Goal: Task Accomplishment & Management: Manage account settings

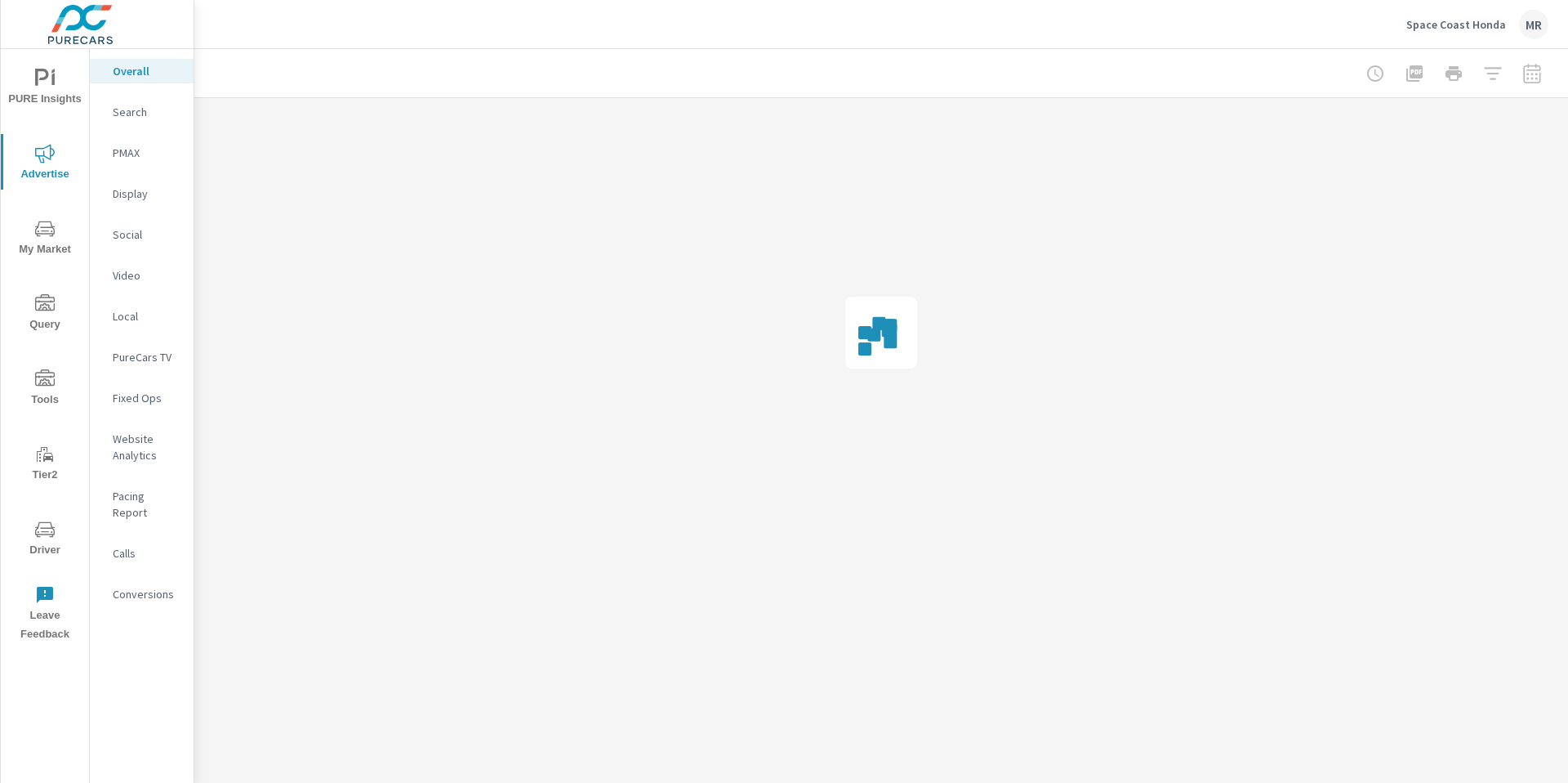
click at [1467, 24] on p "Space Coast Honda" at bounding box center [1455, 24] width 100 height 15
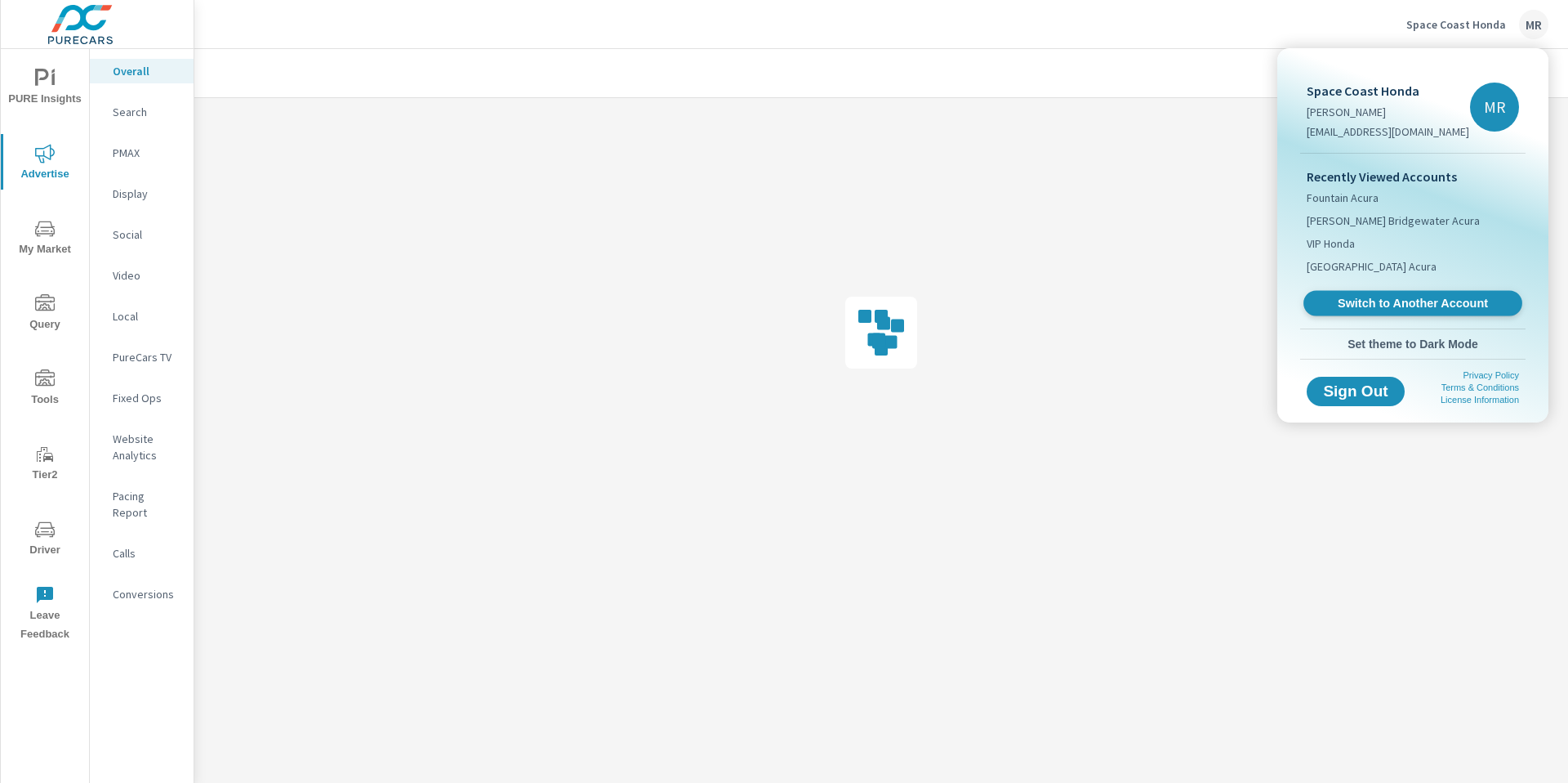
click at [1339, 304] on span "Switch to Another Account" at bounding box center [1412, 303] width 200 height 16
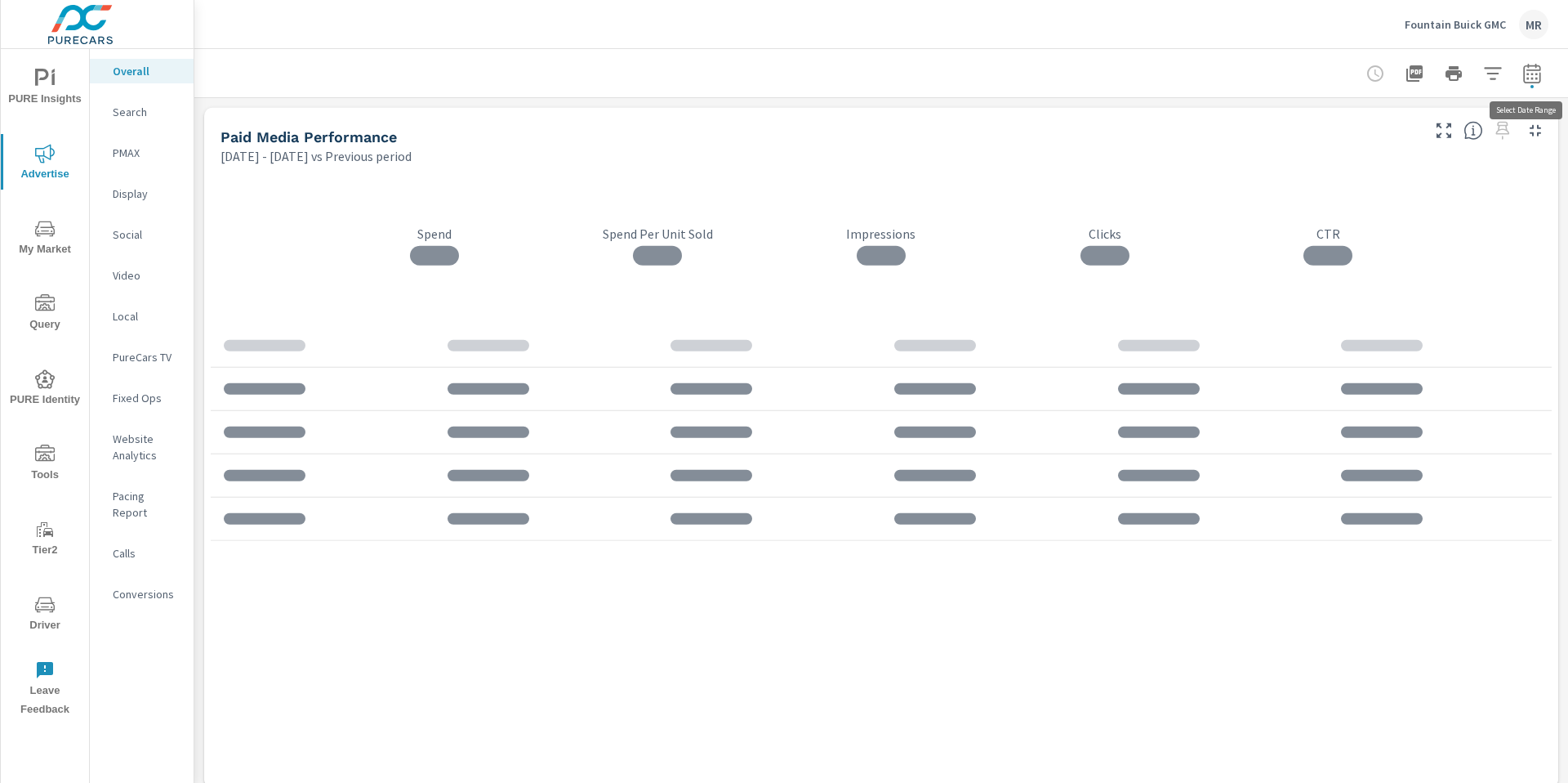
click at [1532, 75] on icon "button" at bounding box center [1532, 73] width 20 height 20
select select "Previous period"
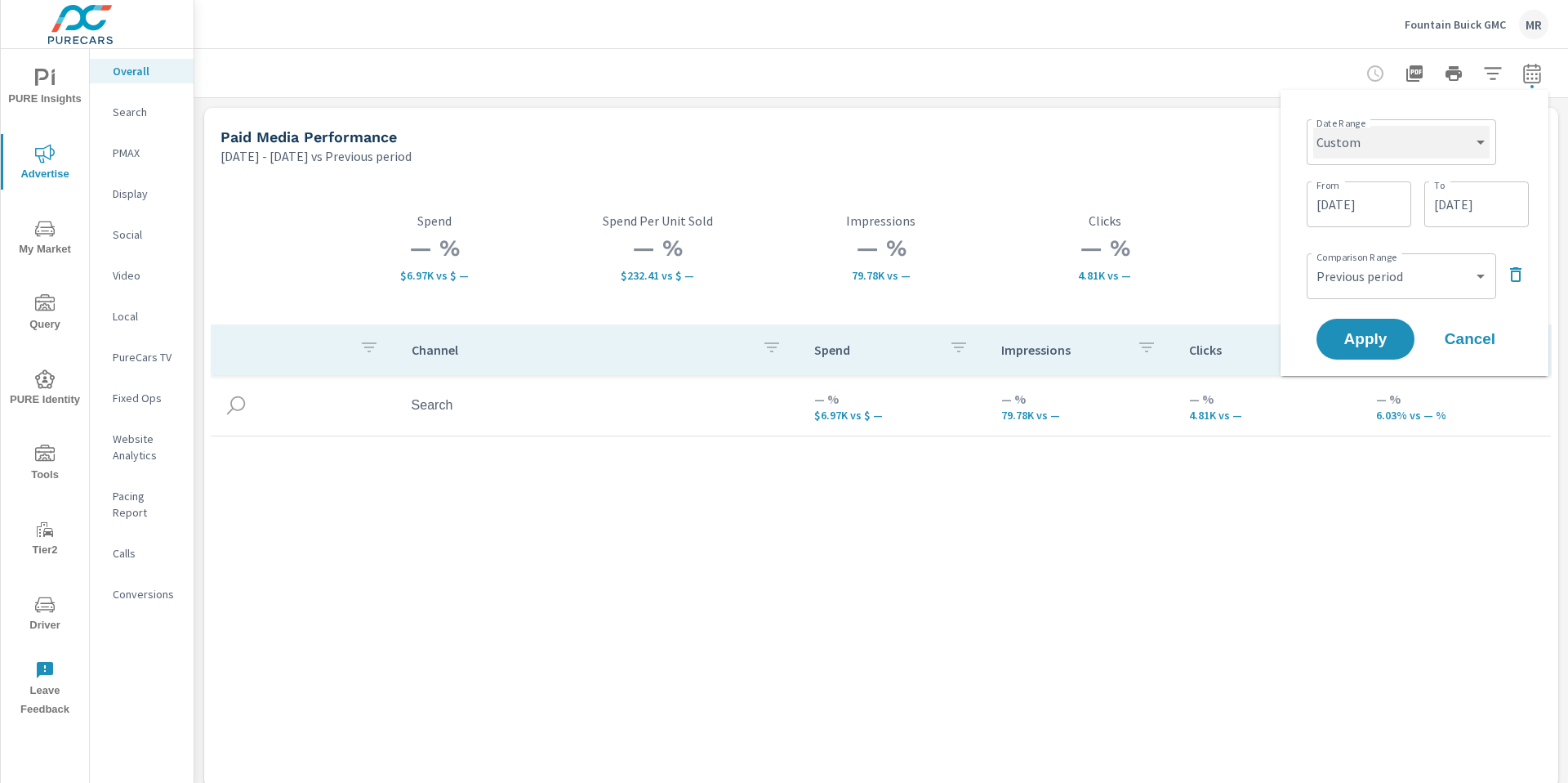
click at [1427, 134] on select "Custom Yesterday Last week Last 7 days Last 14 days Last 30 days Last 45 days L…" at bounding box center [1402, 142] width 177 height 33
click at [1313, 126] on select "Custom Yesterday Last week Last 7 days Last 14 days Last 30 days Last 45 days L…" at bounding box center [1402, 142] width 177 height 33
select select "Last month"
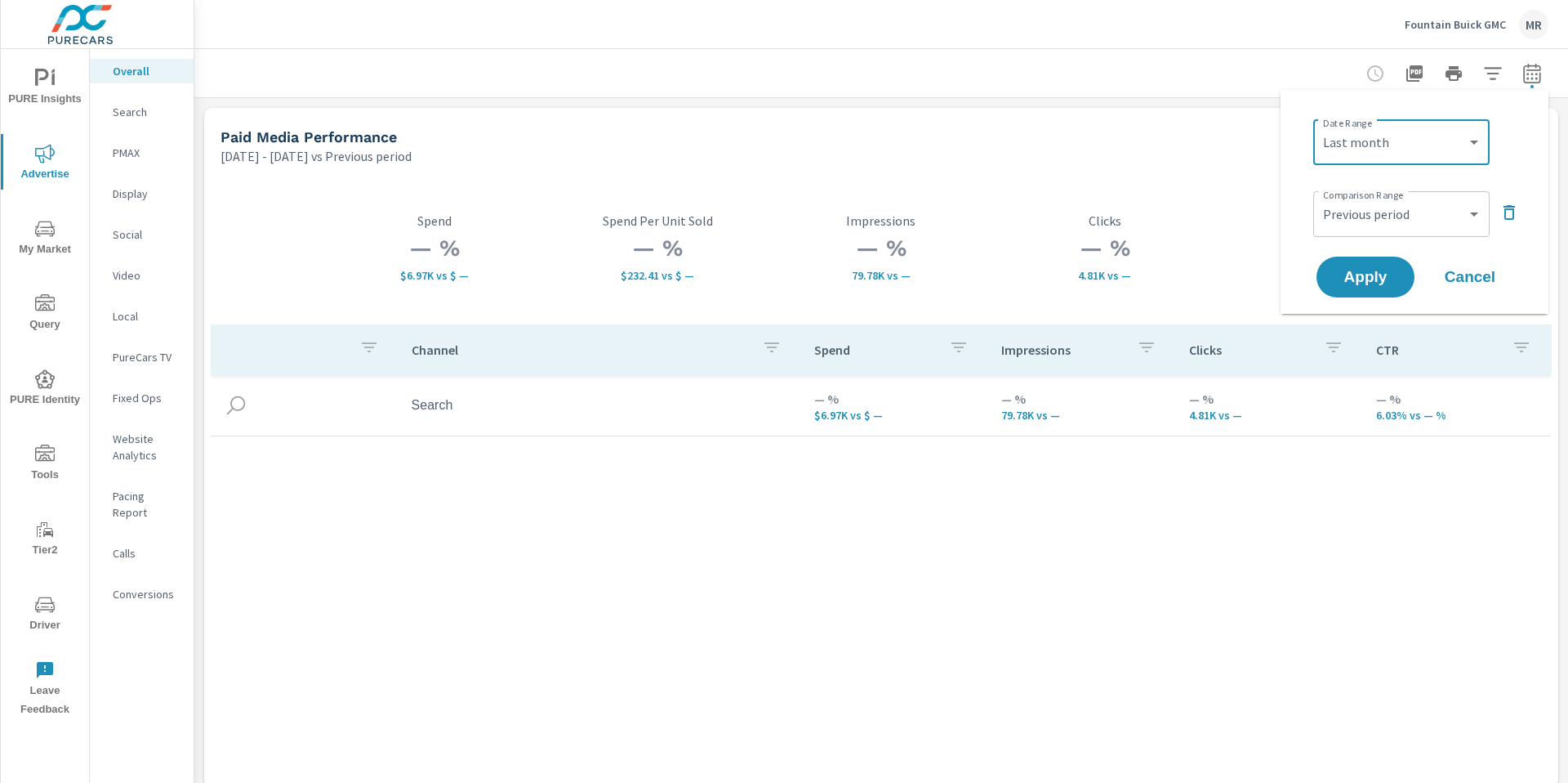
click at [1506, 215] on icon "button" at bounding box center [1509, 212] width 11 height 15
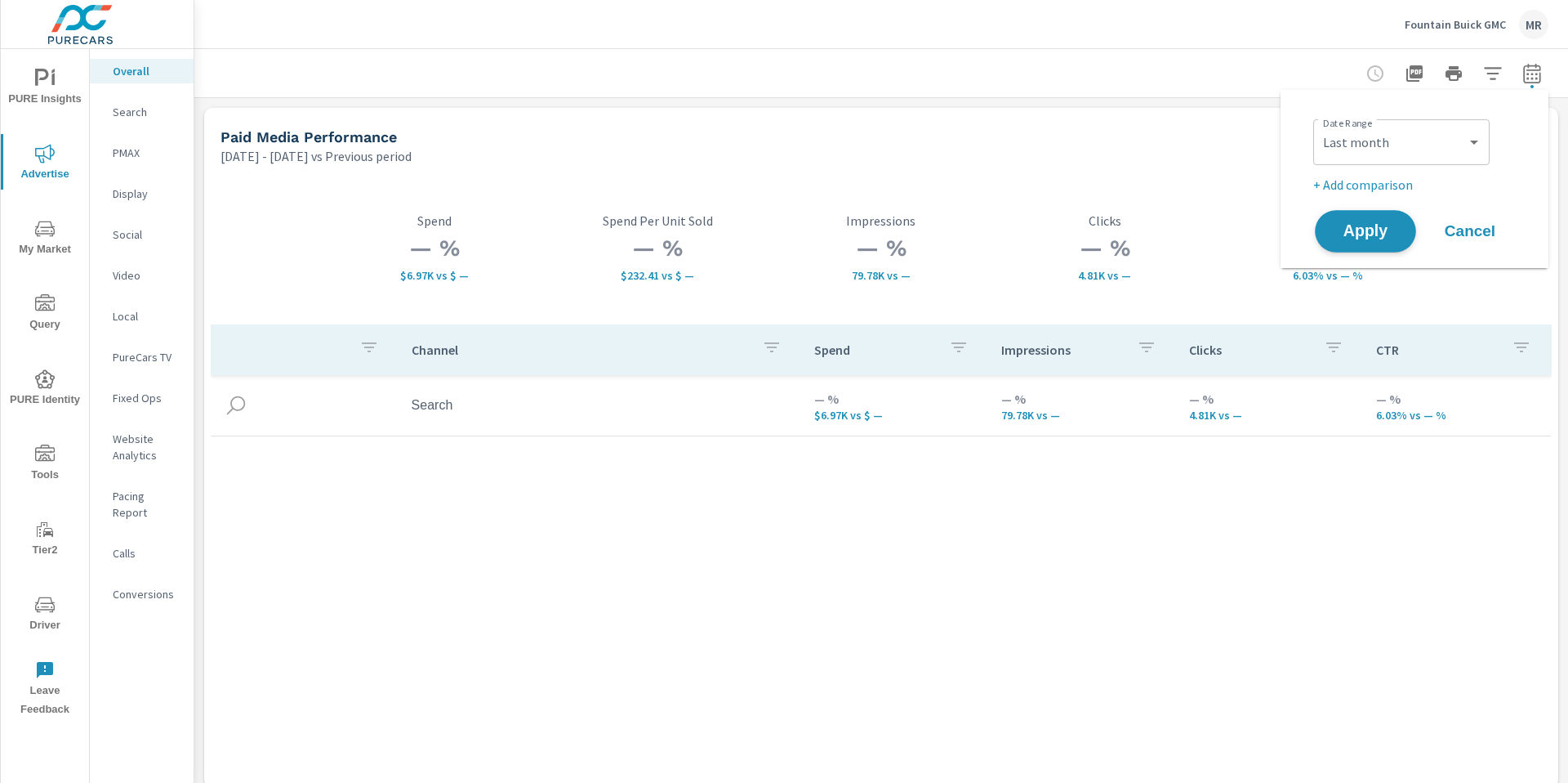
click at [1351, 231] on span "Apply" at bounding box center [1365, 232] width 67 height 16
click at [40, 83] on icon "nav menu" at bounding box center [45, 78] width 20 height 20
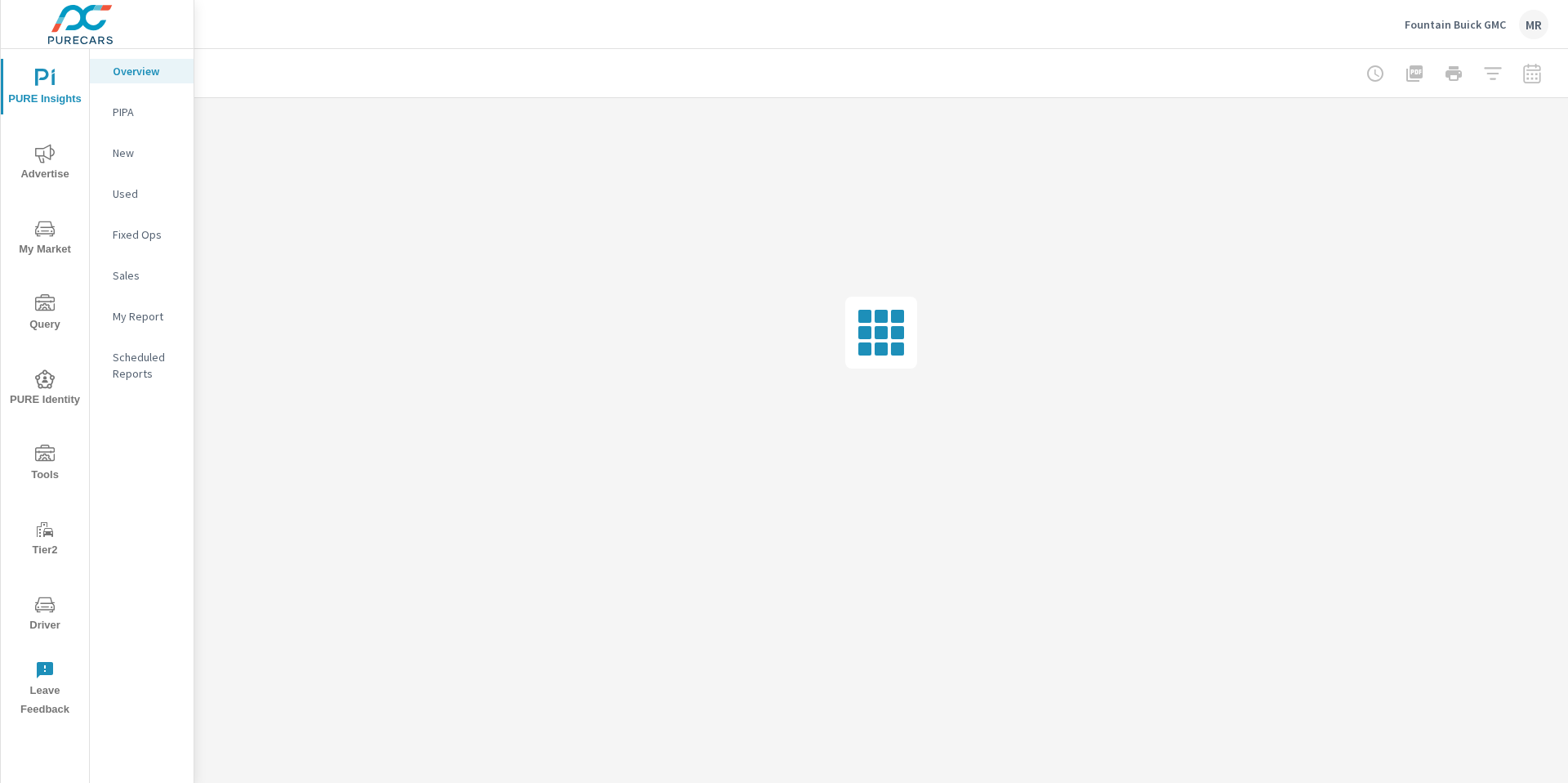
click at [140, 312] on p "My Report" at bounding box center [146, 316] width 68 height 16
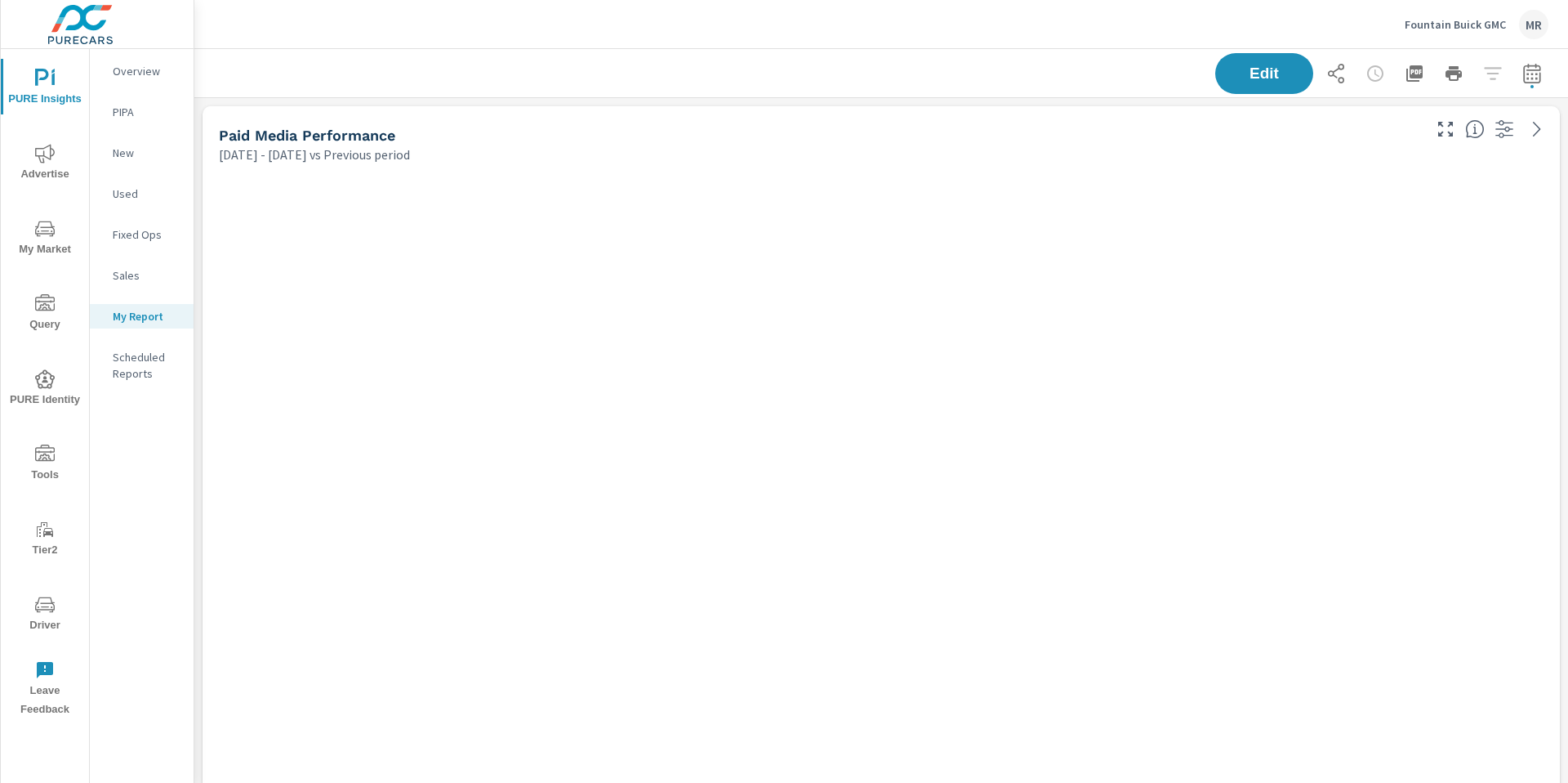
scroll to position [5083, 1375]
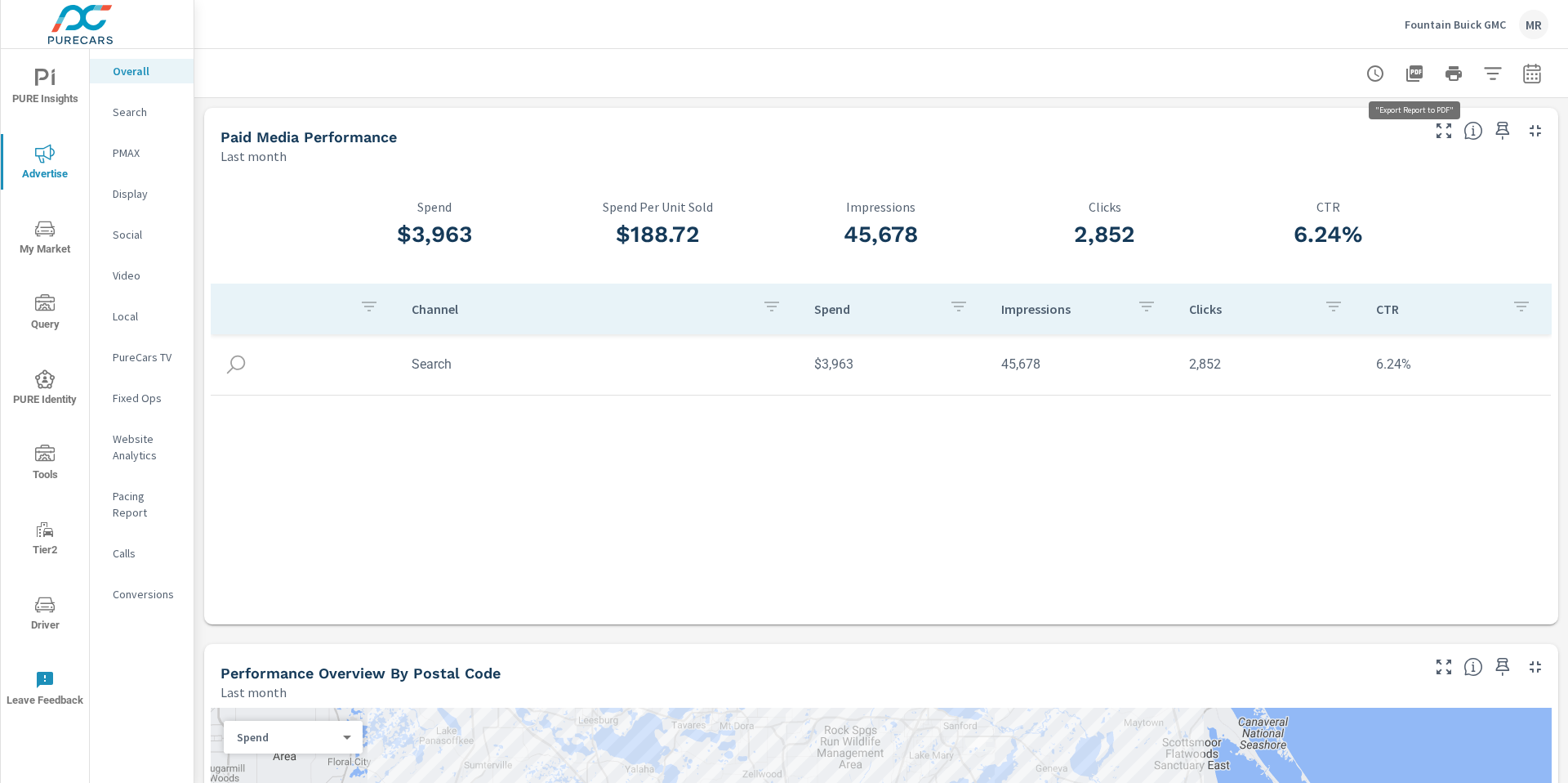
click at [1411, 72] on icon "button" at bounding box center [1415, 73] width 20 height 20
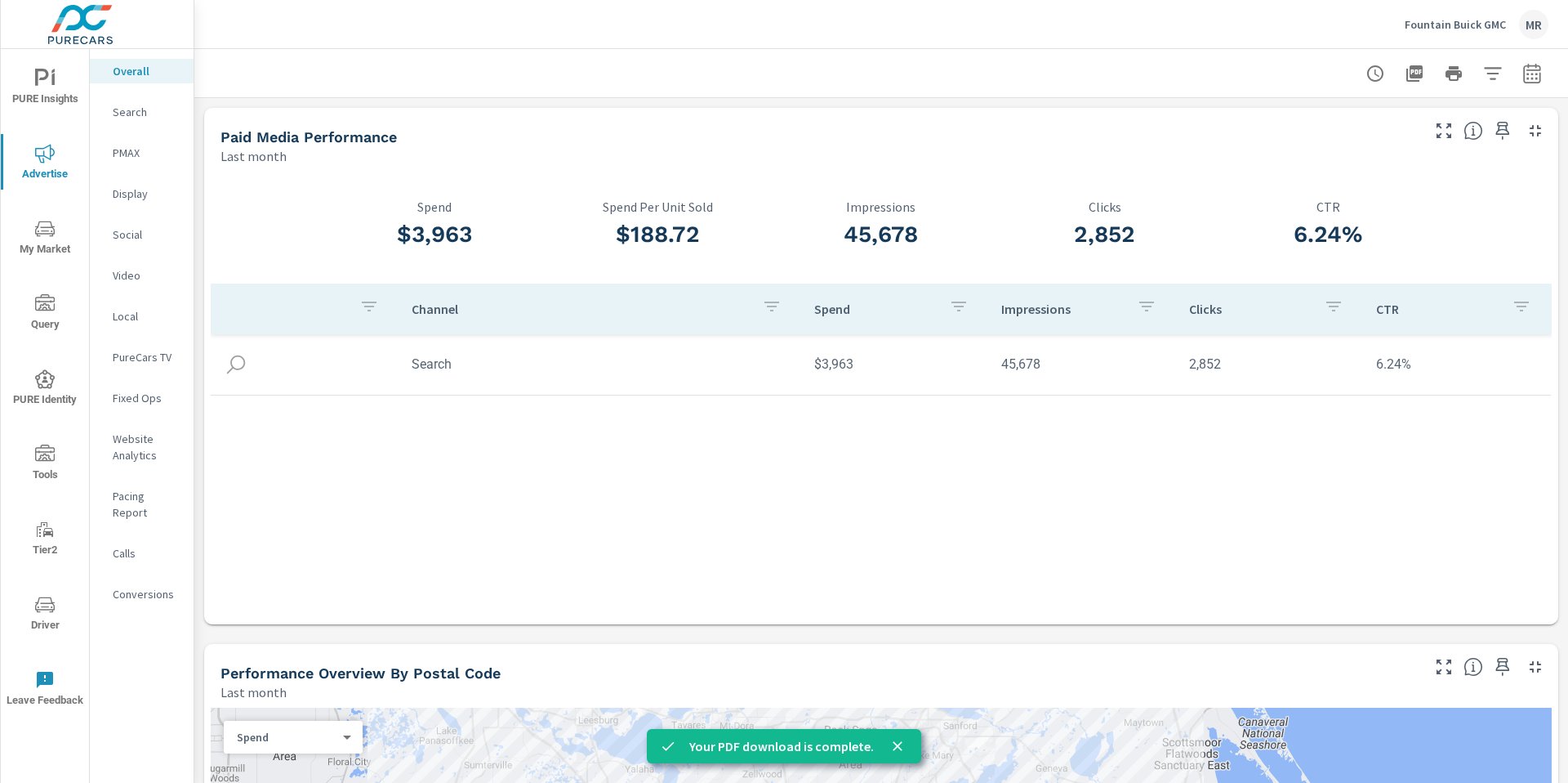
click at [1468, 22] on p "Fountain Buick GMC" at bounding box center [1455, 24] width 101 height 15
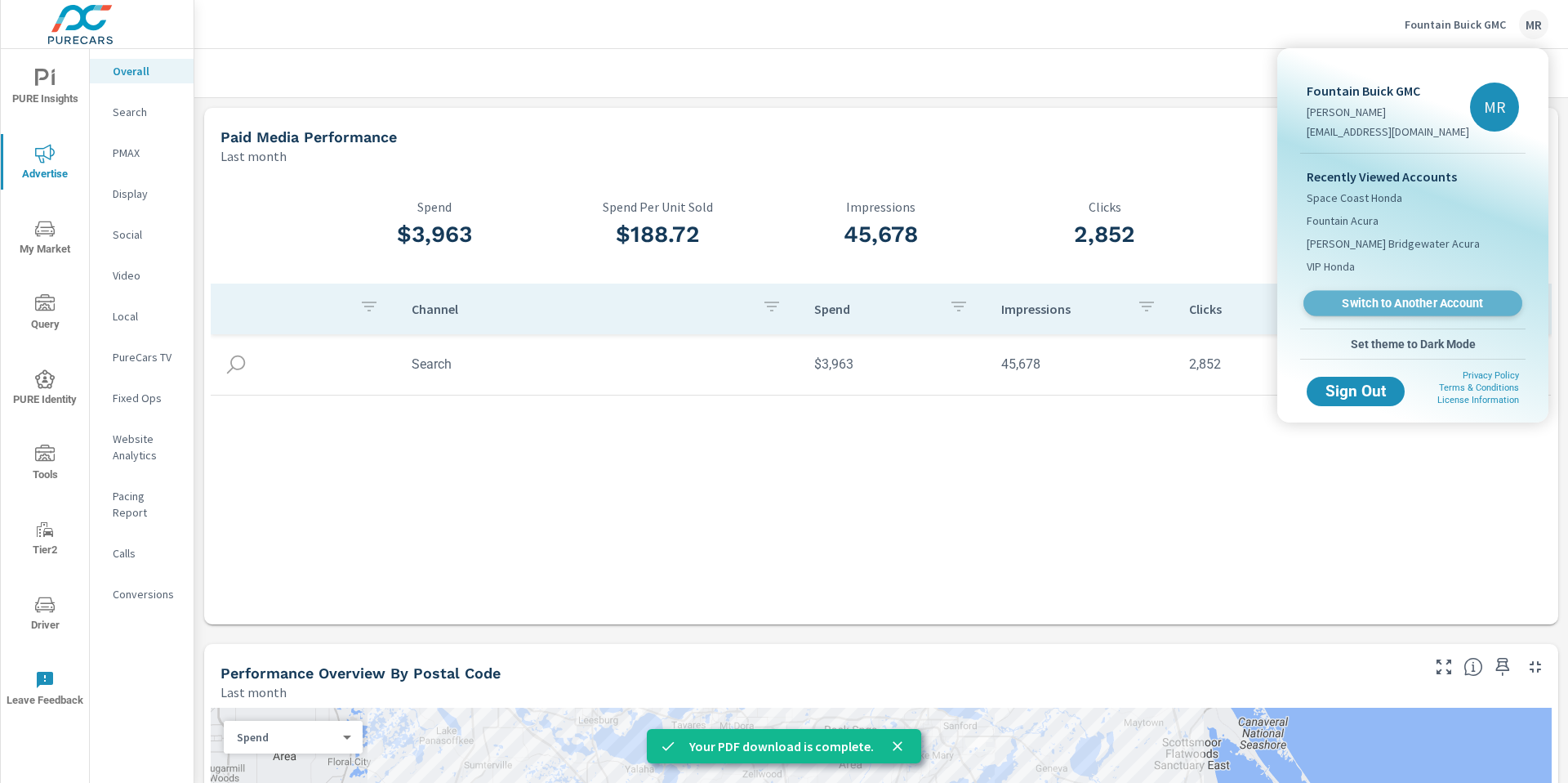
click at [1362, 308] on span "Switch to Another Account" at bounding box center [1412, 303] width 200 height 16
